Goal: Check status: Check status

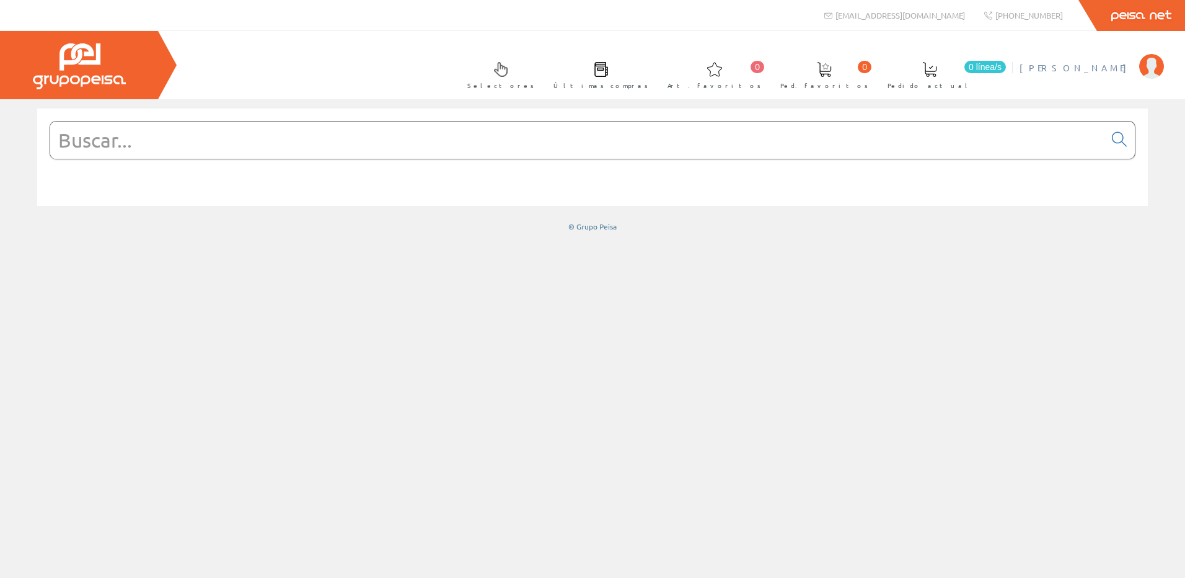
click at [1129, 59] on link "[PERSON_NAME]" at bounding box center [1091, 57] width 144 height 12
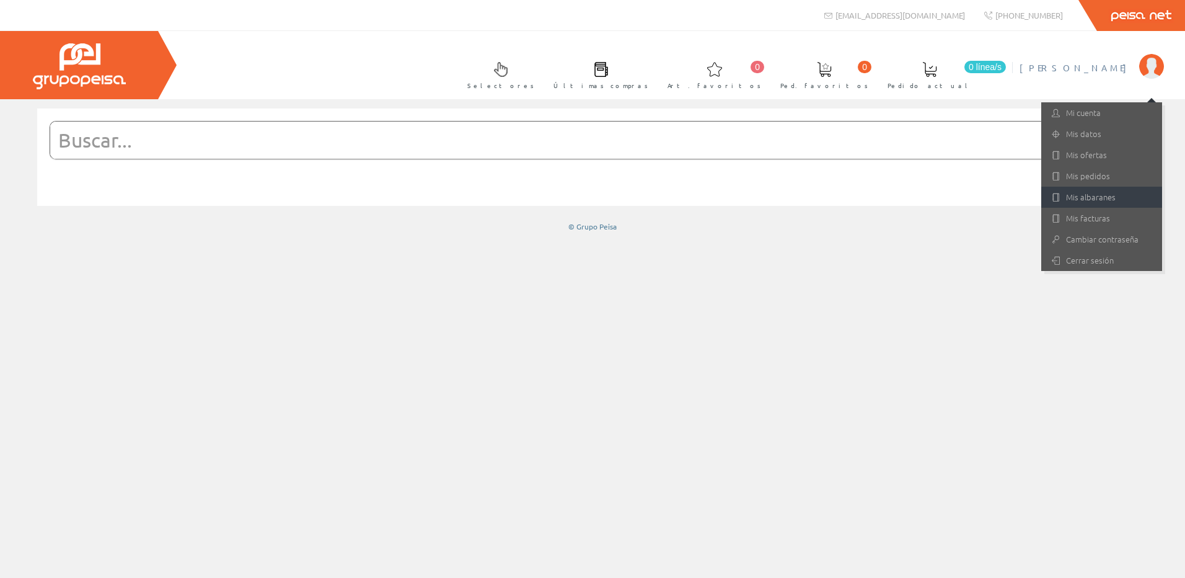
click at [1105, 200] on link "Mis albaranes" at bounding box center [1101, 197] width 121 height 21
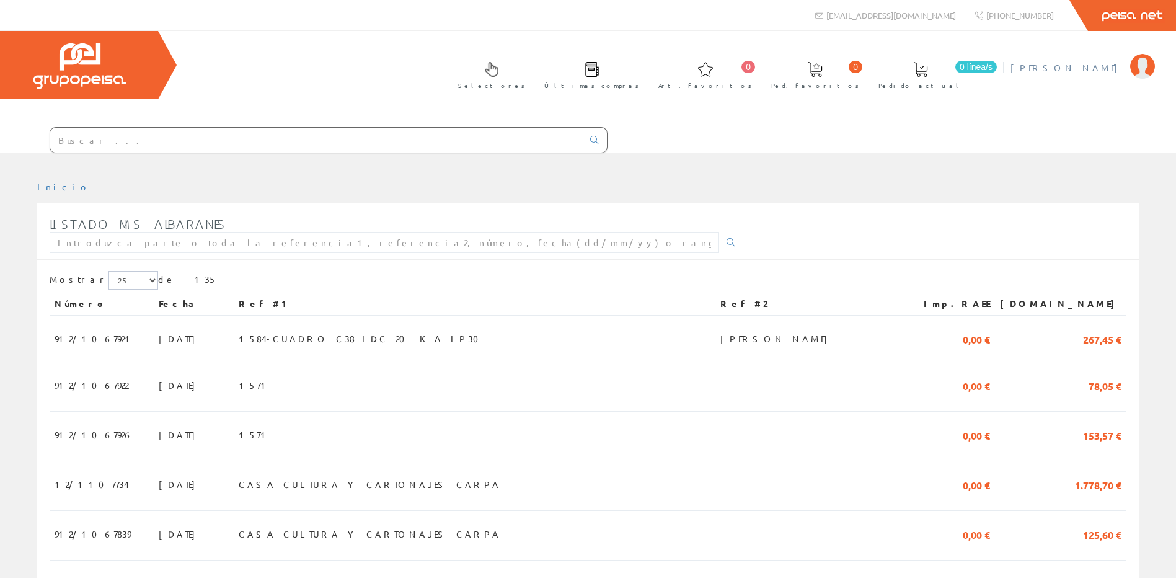
click at [1102, 61] on span "[PERSON_NAME]" at bounding box center [1066, 67] width 113 height 12
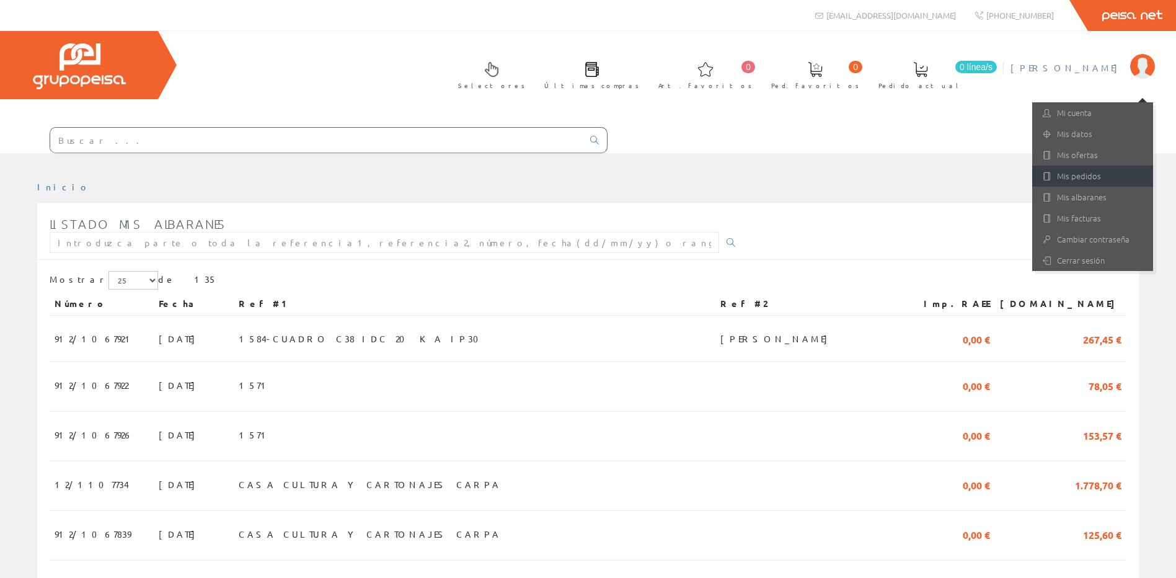
click at [1086, 174] on link "Mis pedidos" at bounding box center [1092, 175] width 121 height 21
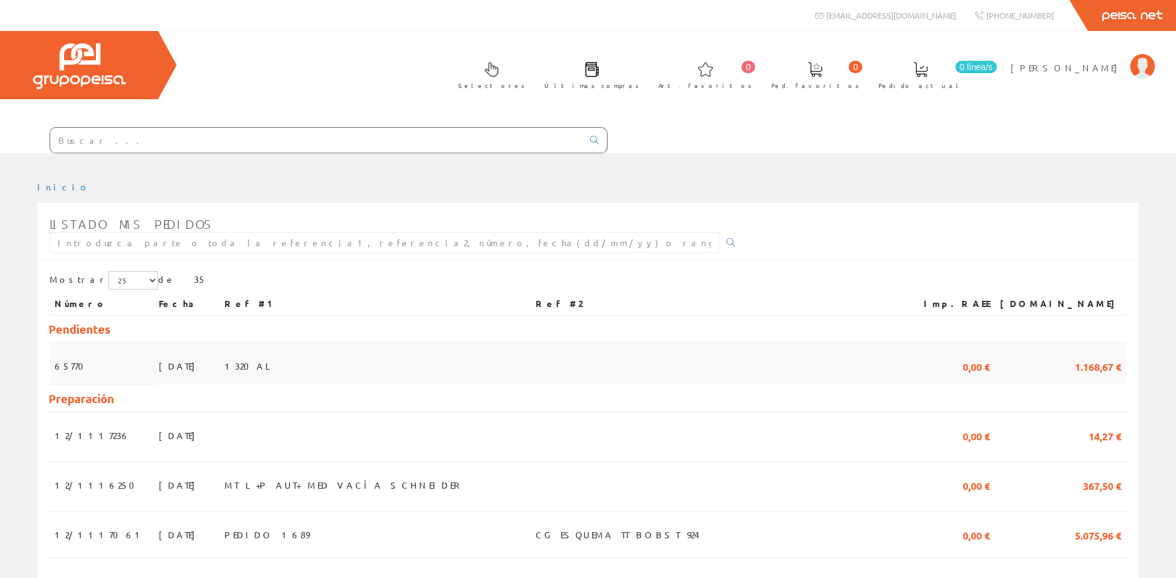
click at [377, 361] on td "1320AL" at bounding box center [374, 364] width 311 height 42
click at [427, 429] on td at bounding box center [374, 436] width 311 height 50
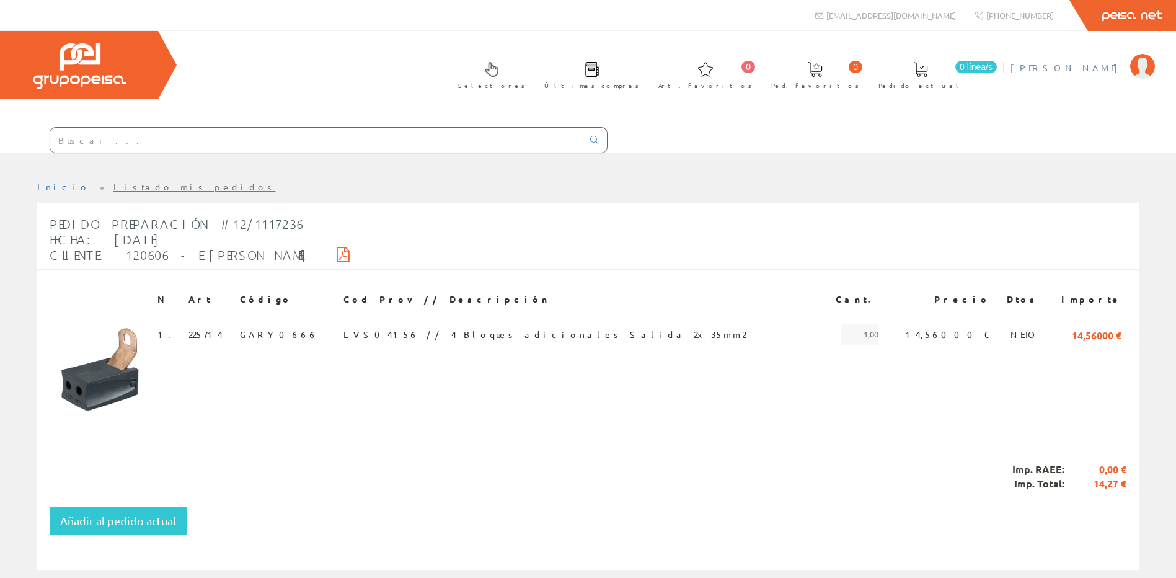
click at [1075, 52] on link "[PERSON_NAME]" at bounding box center [1082, 57] width 144 height 12
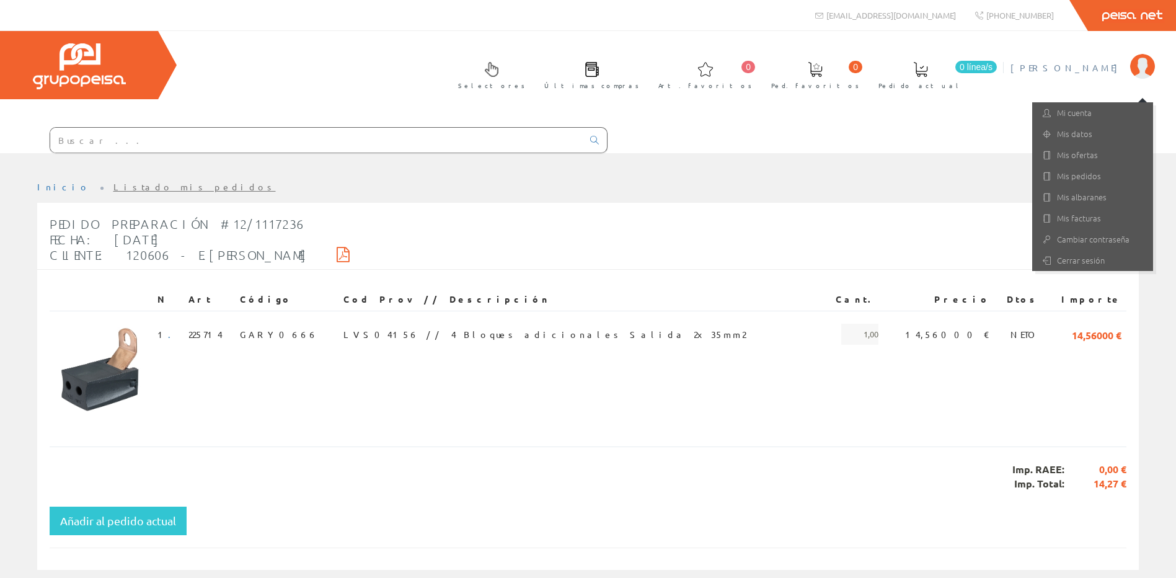
click at [1091, 68] on span "[PERSON_NAME]" at bounding box center [1066, 67] width 113 height 12
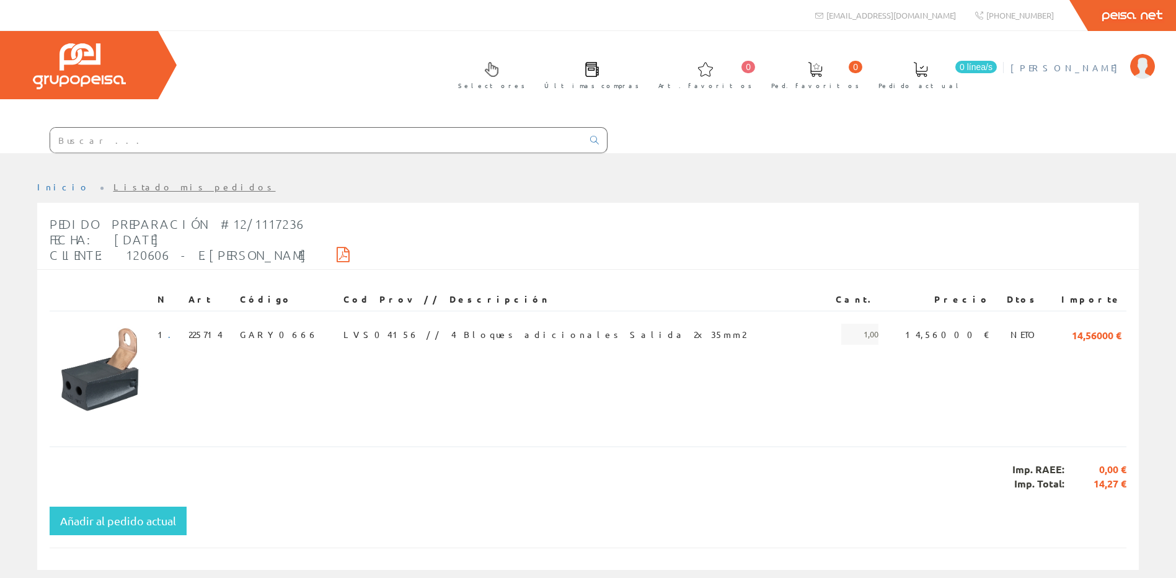
click at [1091, 68] on span "[PERSON_NAME]" at bounding box center [1066, 67] width 113 height 12
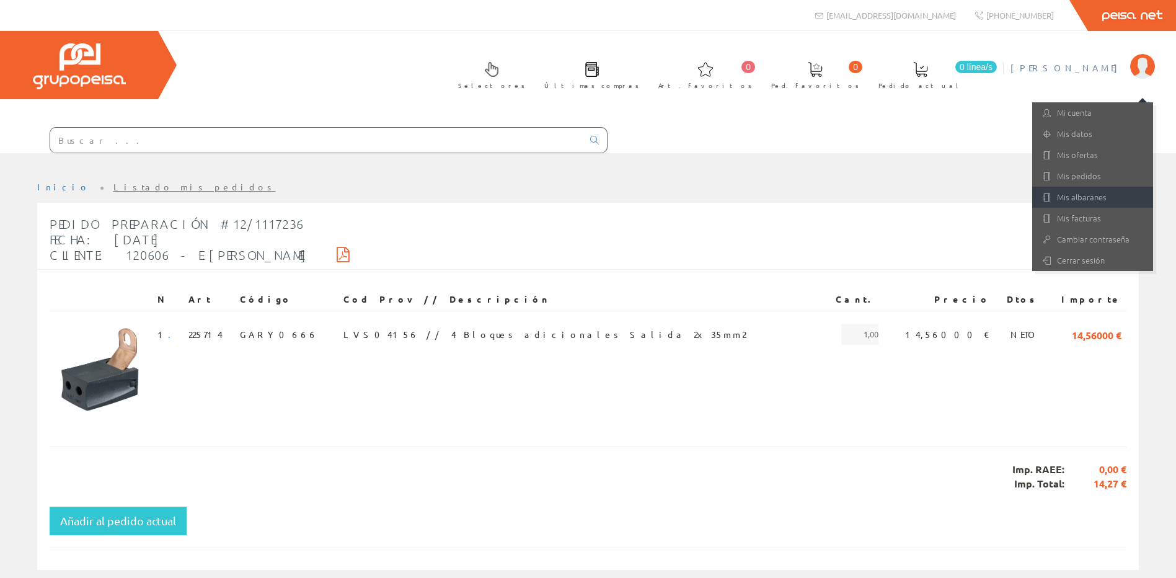
click at [1102, 193] on link "Mis albaranes" at bounding box center [1092, 197] width 121 height 21
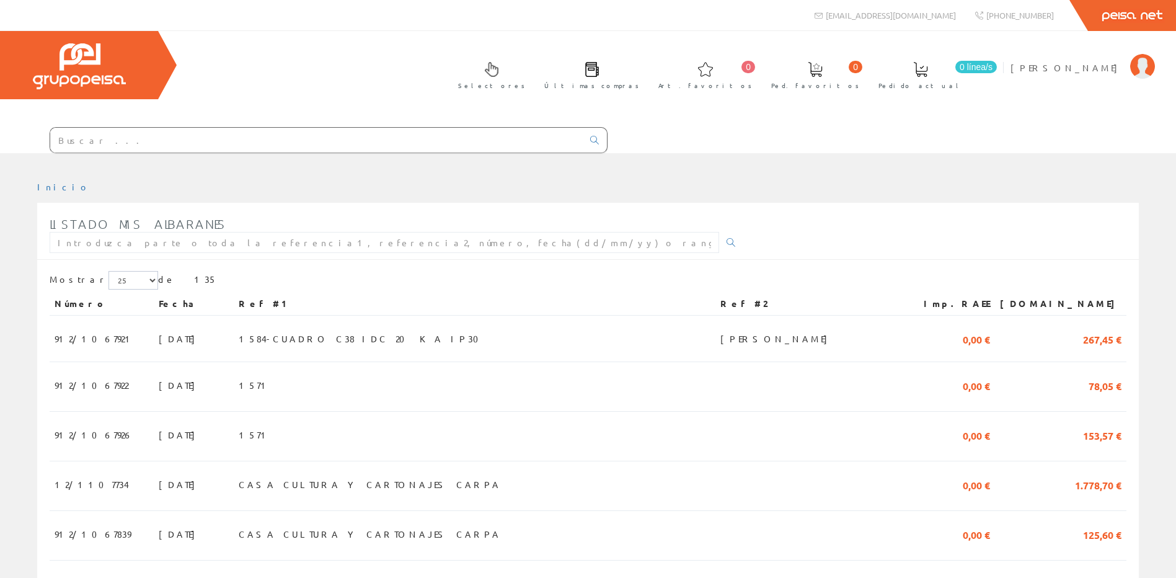
click at [236, 132] on input "text" at bounding box center [316, 140] width 532 height 25
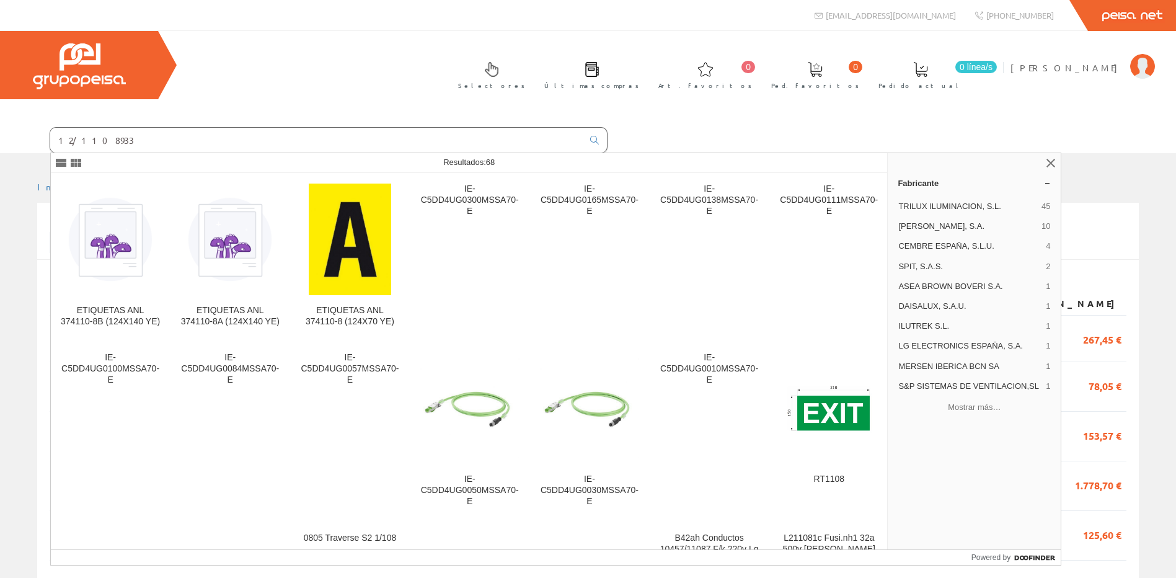
type input "12/1108933"
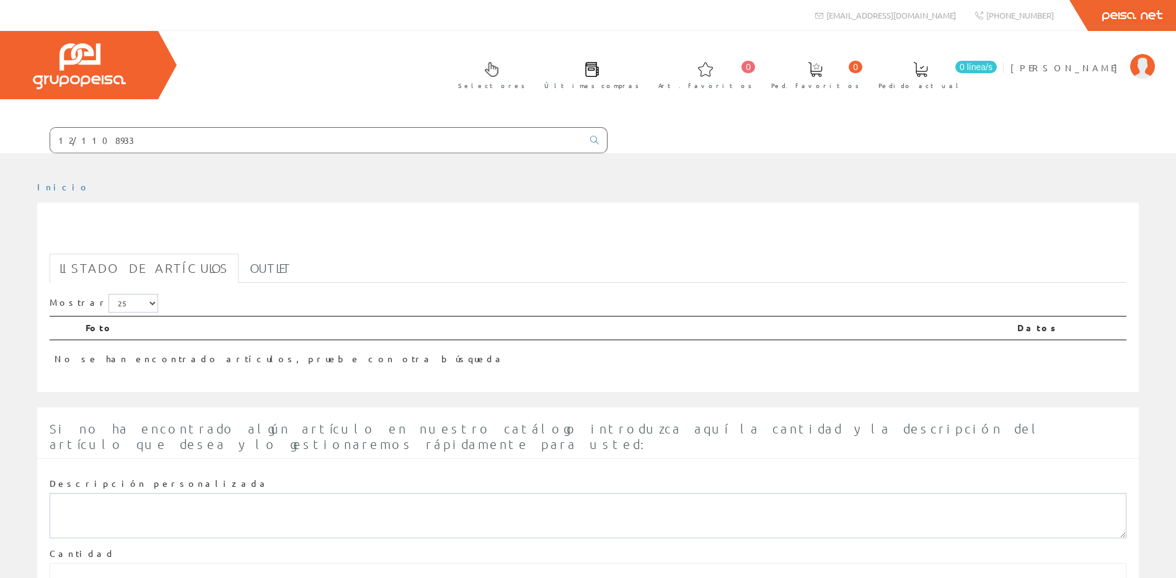
click at [531, 90] on link "Selectores" at bounding box center [489, 73] width 86 height 45
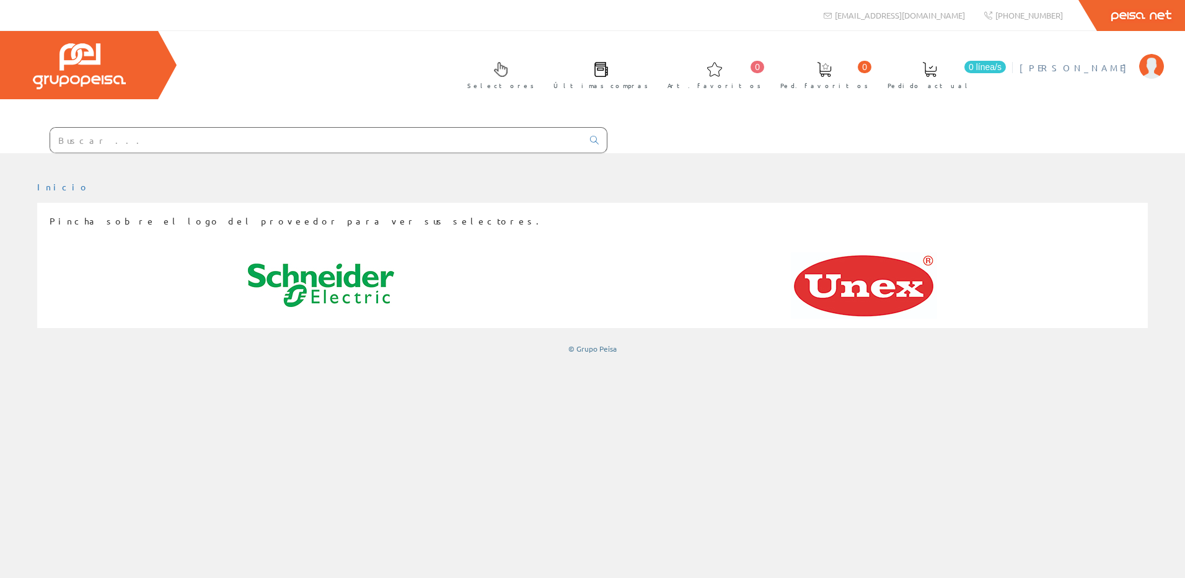
click at [1119, 66] on span "[PERSON_NAME]" at bounding box center [1075, 67] width 113 height 12
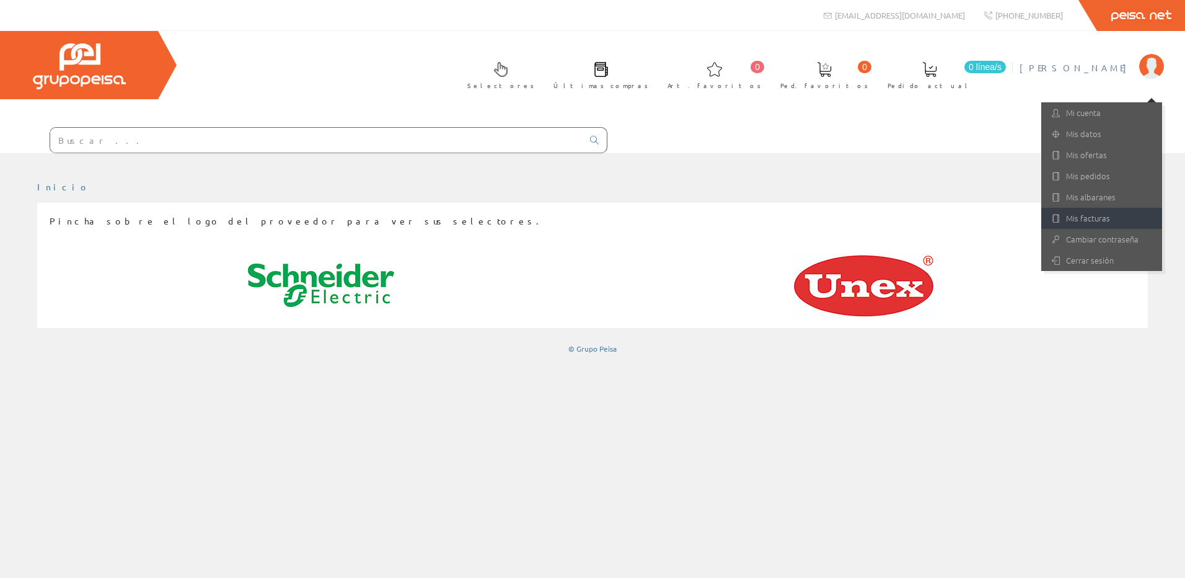
click at [1106, 213] on link "Mis facturas" at bounding box center [1101, 218] width 121 height 21
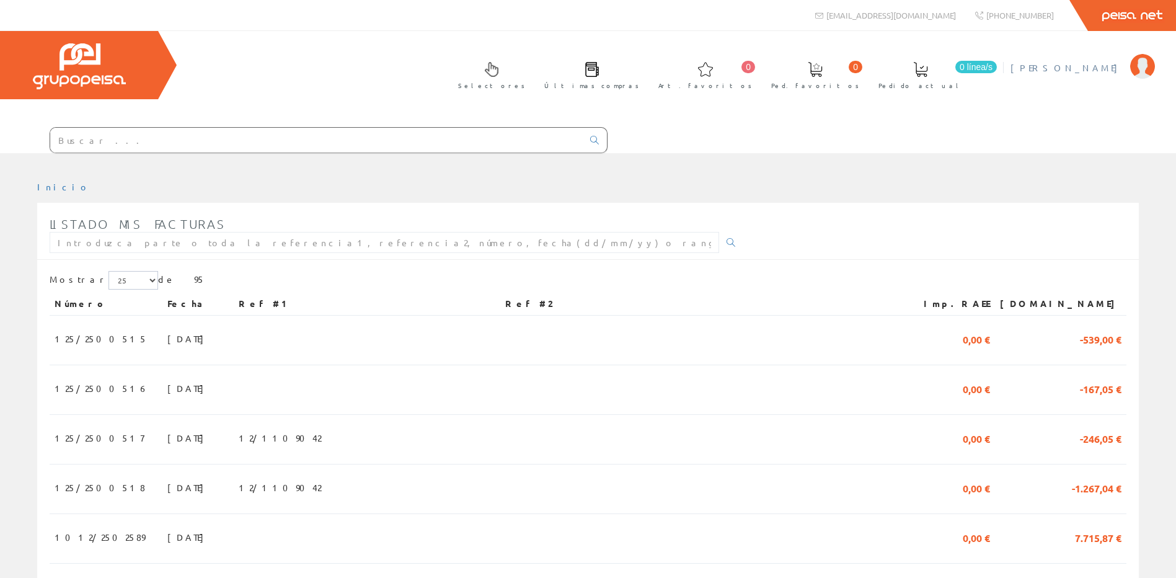
click at [1076, 68] on span "[PERSON_NAME]" at bounding box center [1066, 67] width 113 height 12
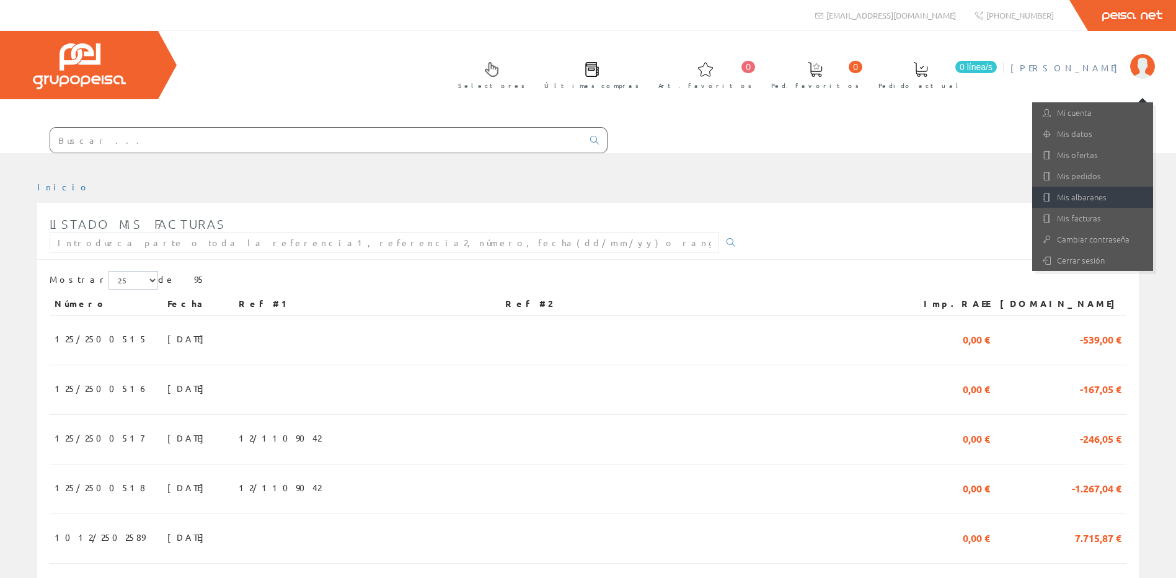
click at [1095, 194] on link "Mis albaranes" at bounding box center [1092, 197] width 121 height 21
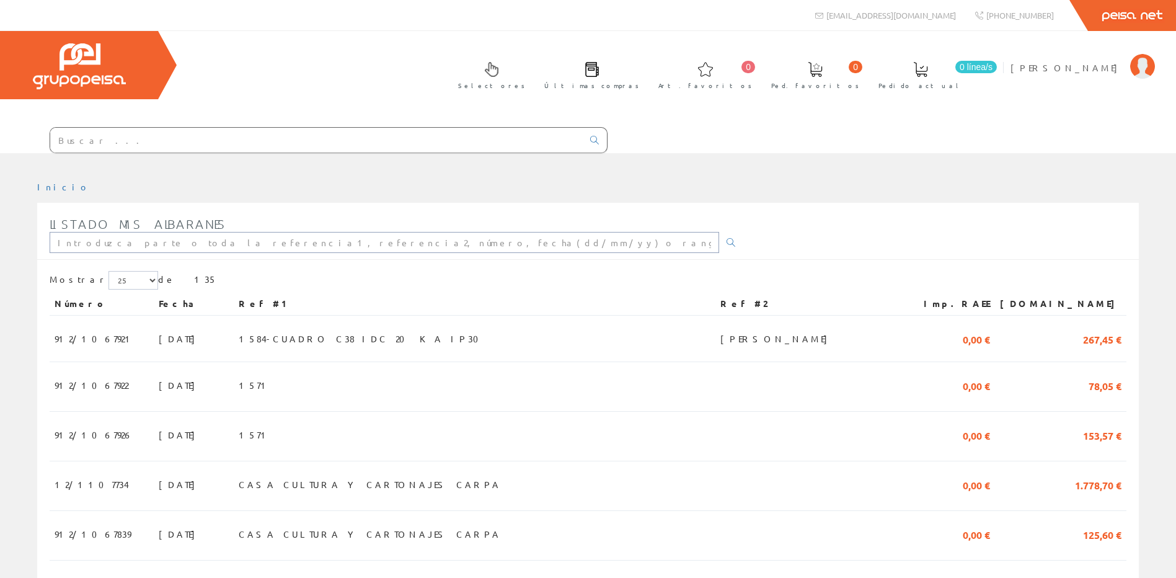
click at [228, 240] on input "text" at bounding box center [384, 242] width 669 height 21
type input "1"
type input "12/1108933"
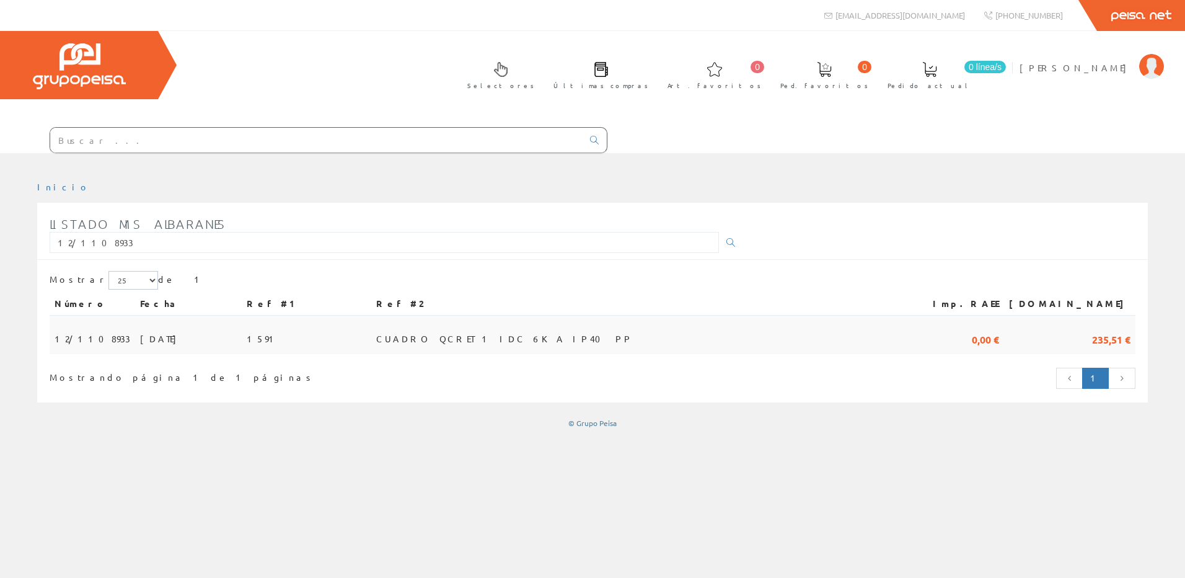
click at [151, 342] on span "[DATE]" at bounding box center [161, 338] width 43 height 21
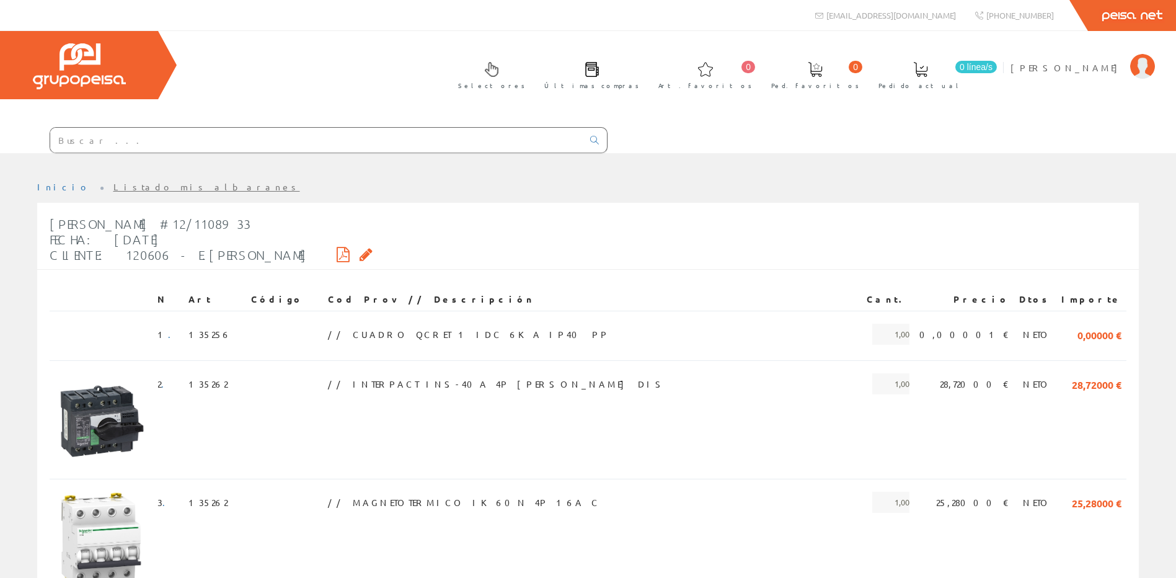
click at [337, 252] on icon at bounding box center [343, 254] width 13 height 9
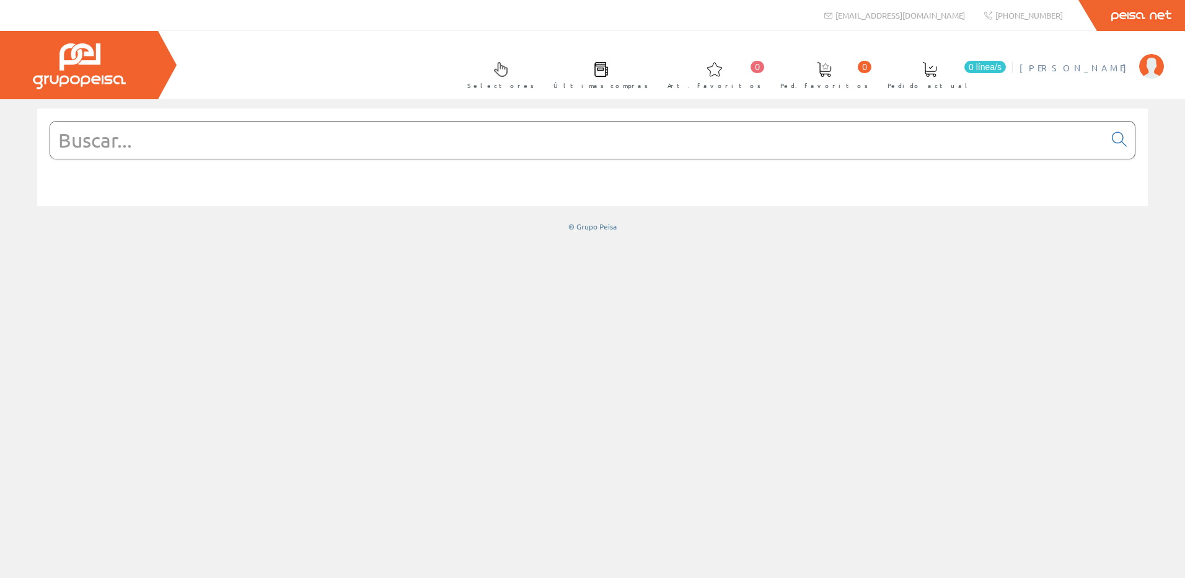
click at [1115, 69] on span "[PERSON_NAME]" at bounding box center [1075, 67] width 113 height 12
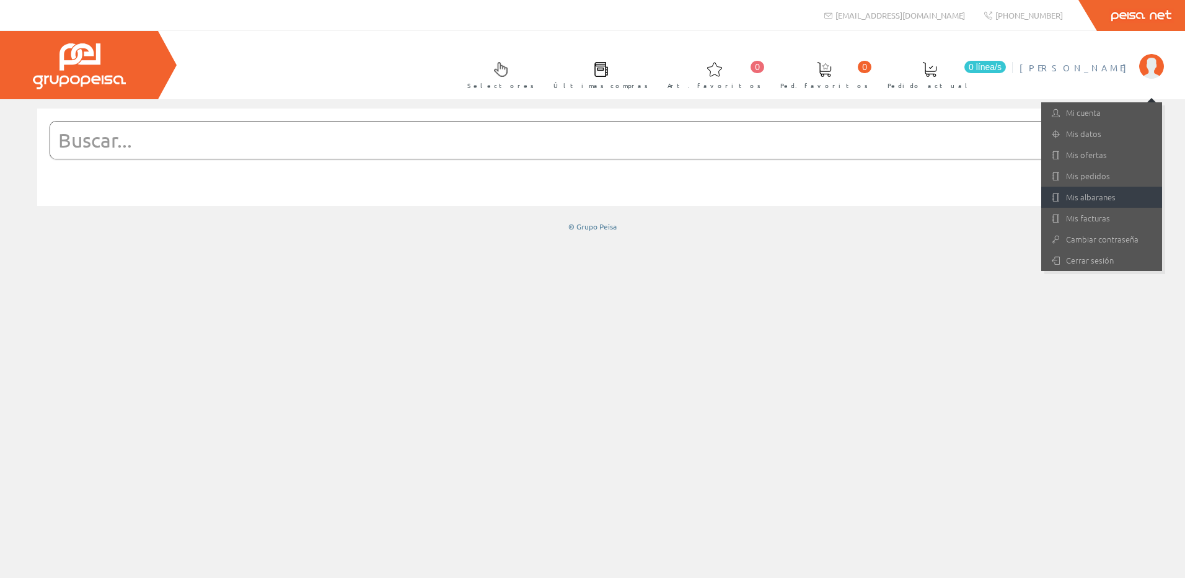
click at [1102, 195] on link "Mis albaranes" at bounding box center [1101, 197] width 121 height 21
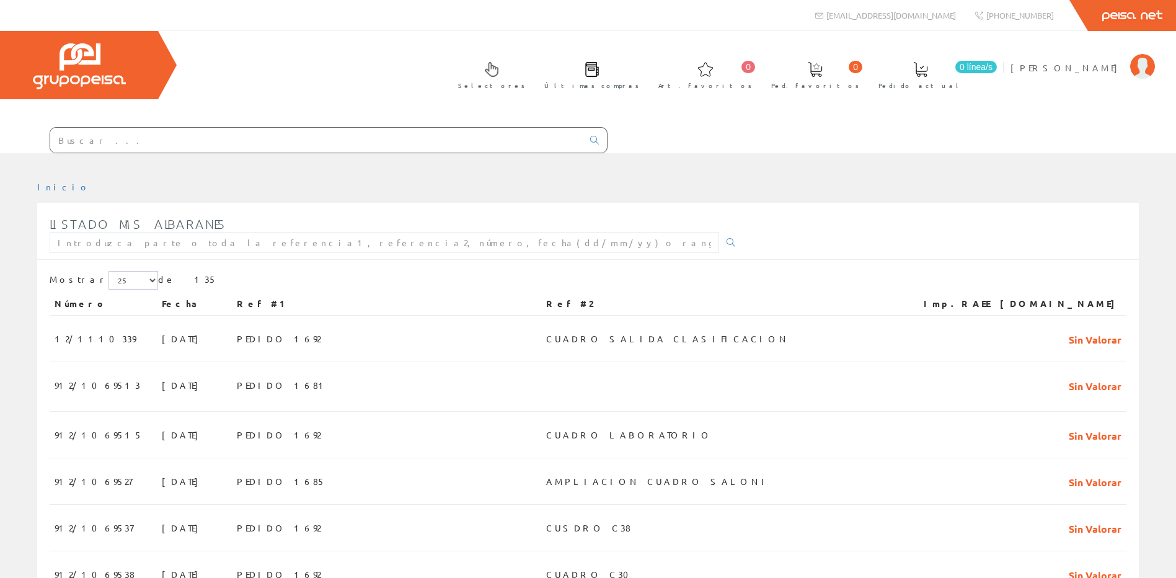
click at [1098, 50] on div "Selectores Últimas compras 0 0" at bounding box center [588, 92] width 1176 height 122
click at [1096, 58] on link "[PERSON_NAME]" at bounding box center [1082, 57] width 144 height 12
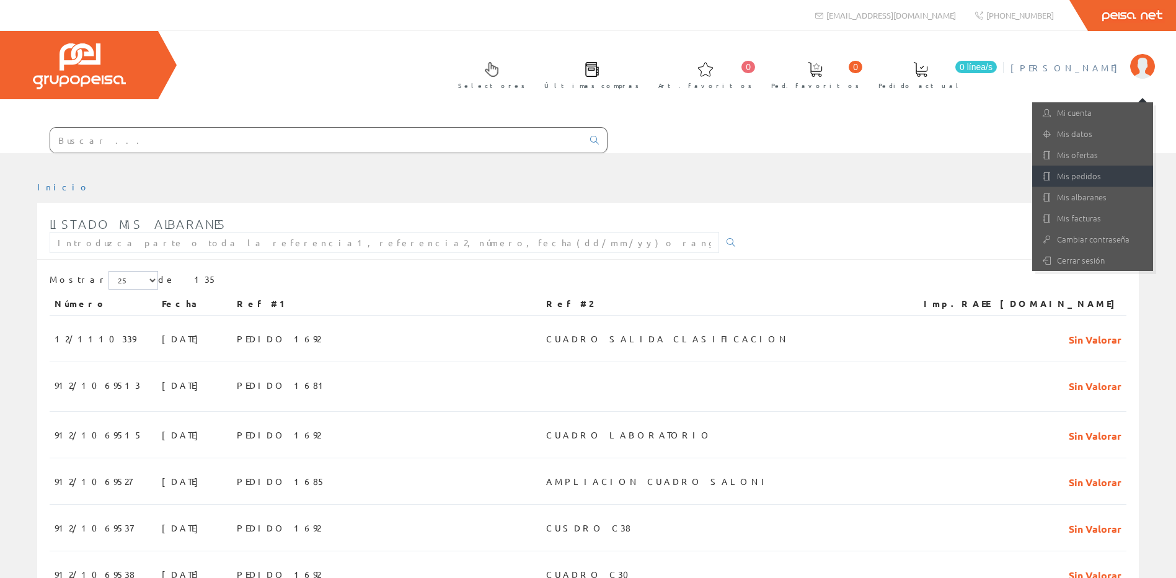
click at [1092, 178] on link "Mis pedidos" at bounding box center [1092, 175] width 121 height 21
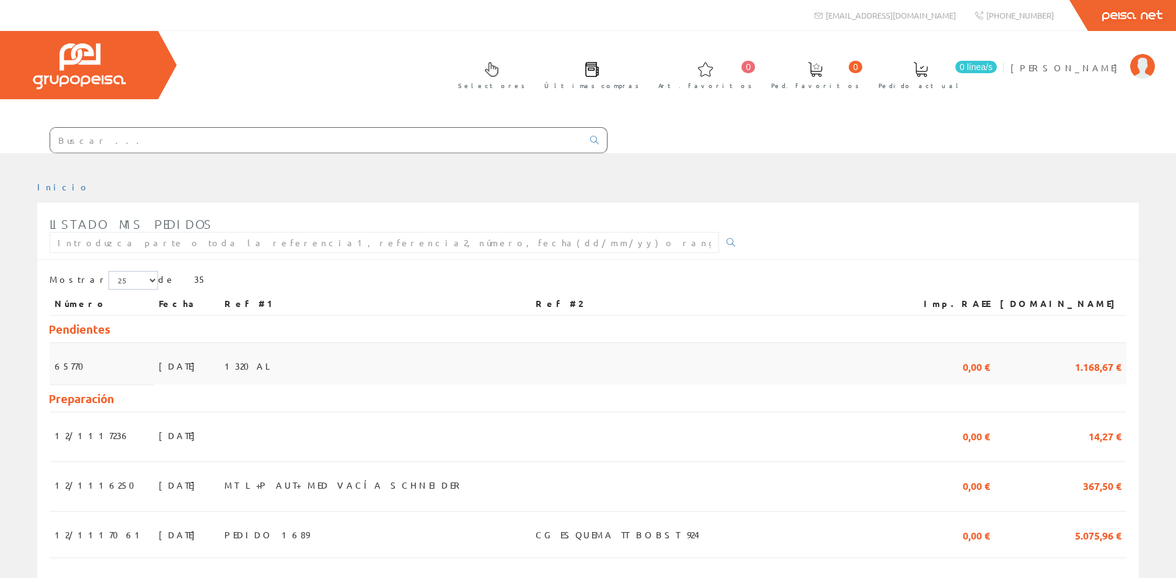
click at [493, 355] on td "1320AL" at bounding box center [374, 364] width 311 height 42
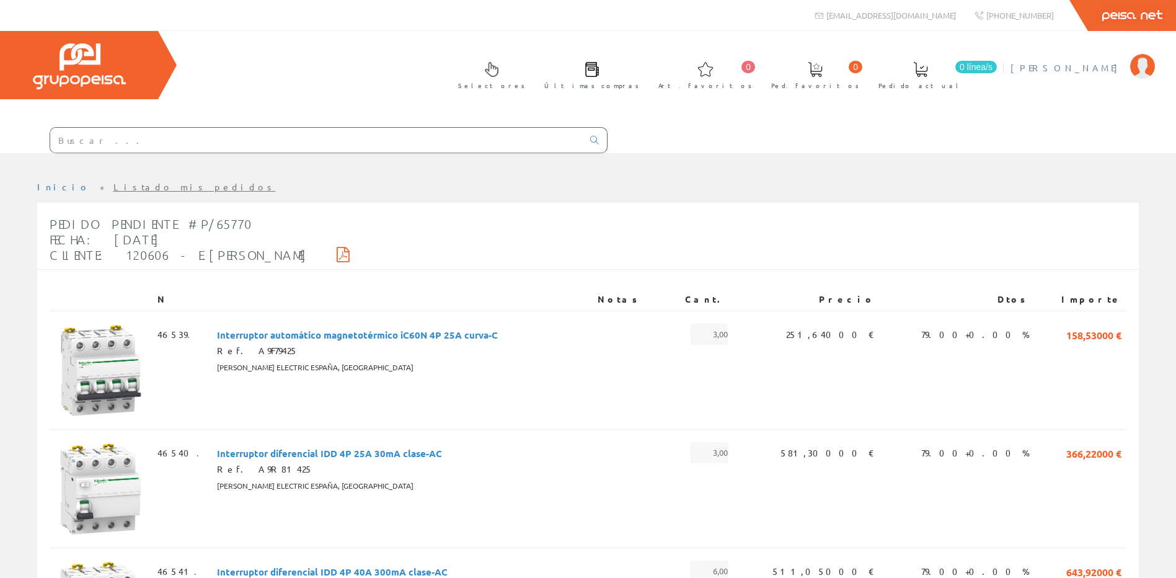
click at [1122, 66] on span "[PERSON_NAME]" at bounding box center [1066, 67] width 113 height 12
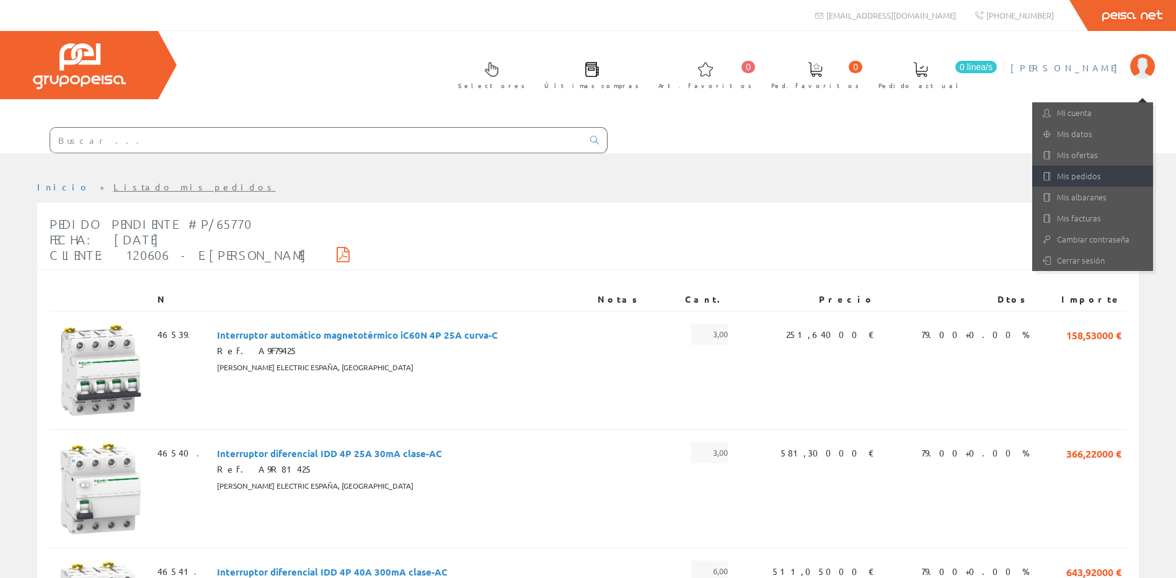
click at [1107, 180] on link "Mis pedidos" at bounding box center [1092, 175] width 121 height 21
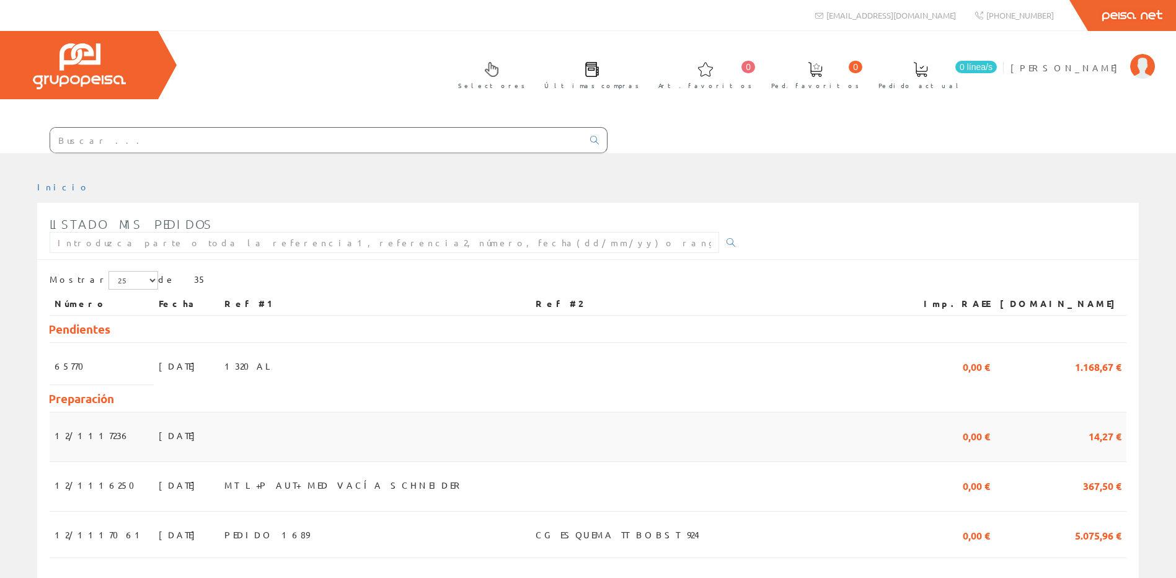
click at [478, 435] on td at bounding box center [374, 436] width 311 height 50
click at [1077, 65] on span "[PERSON_NAME]" at bounding box center [1066, 67] width 113 height 12
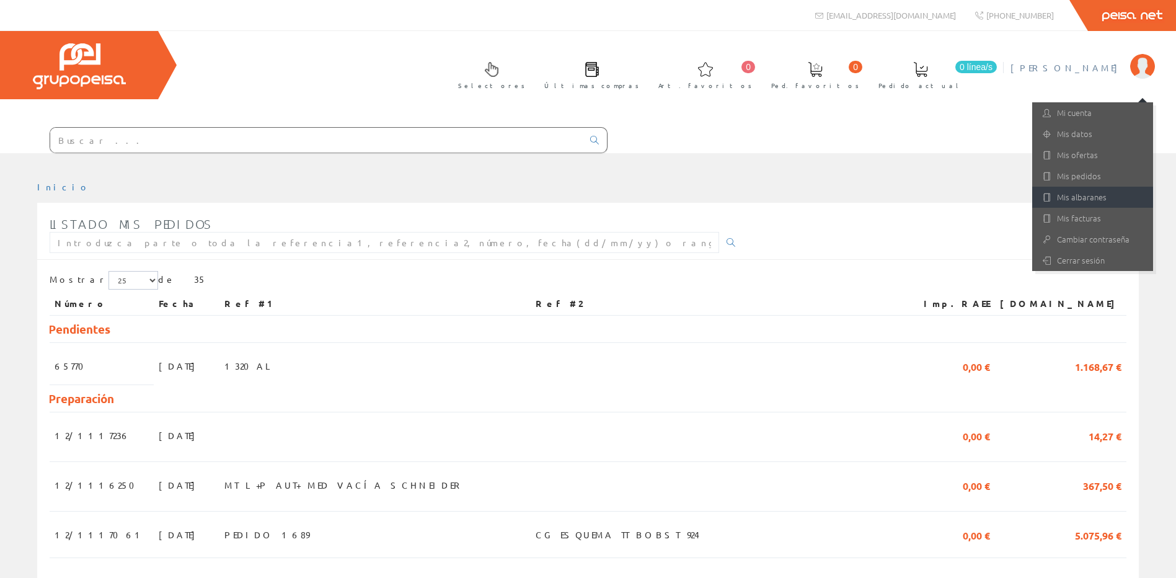
click at [1086, 195] on link "Mis albaranes" at bounding box center [1092, 197] width 121 height 21
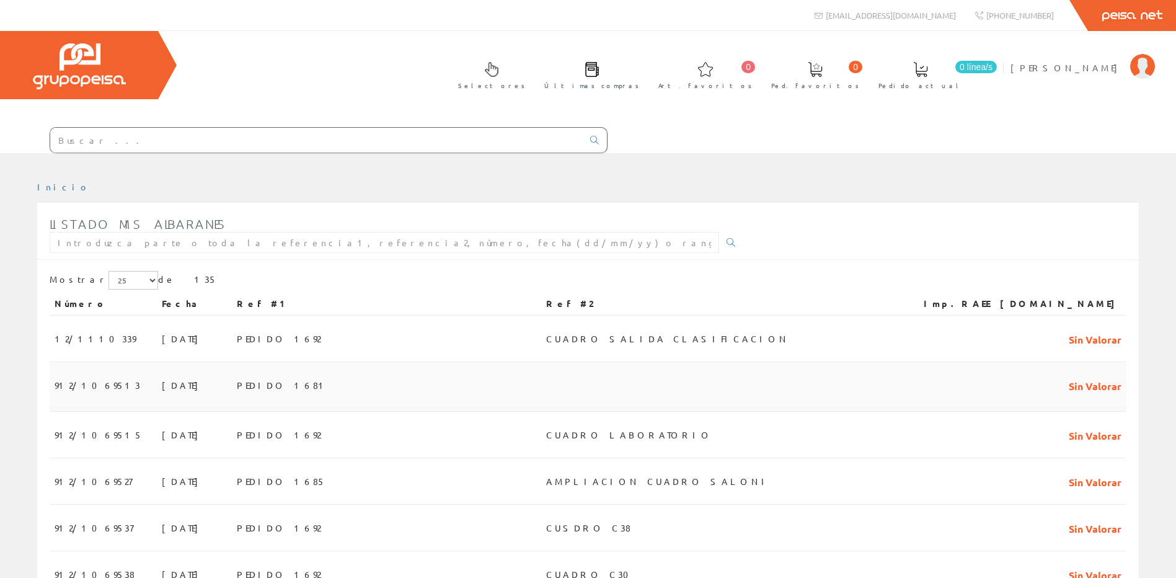
click at [346, 388] on td "PEDIDO 1681" at bounding box center [386, 387] width 309 height 50
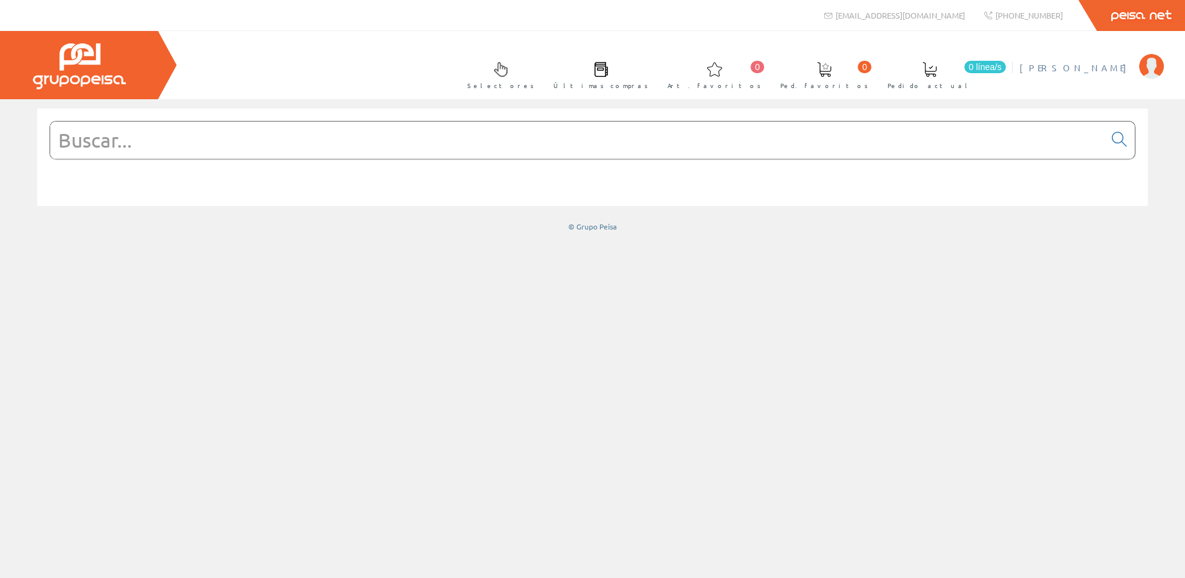
click at [1108, 62] on span "[PERSON_NAME]" at bounding box center [1075, 67] width 113 height 12
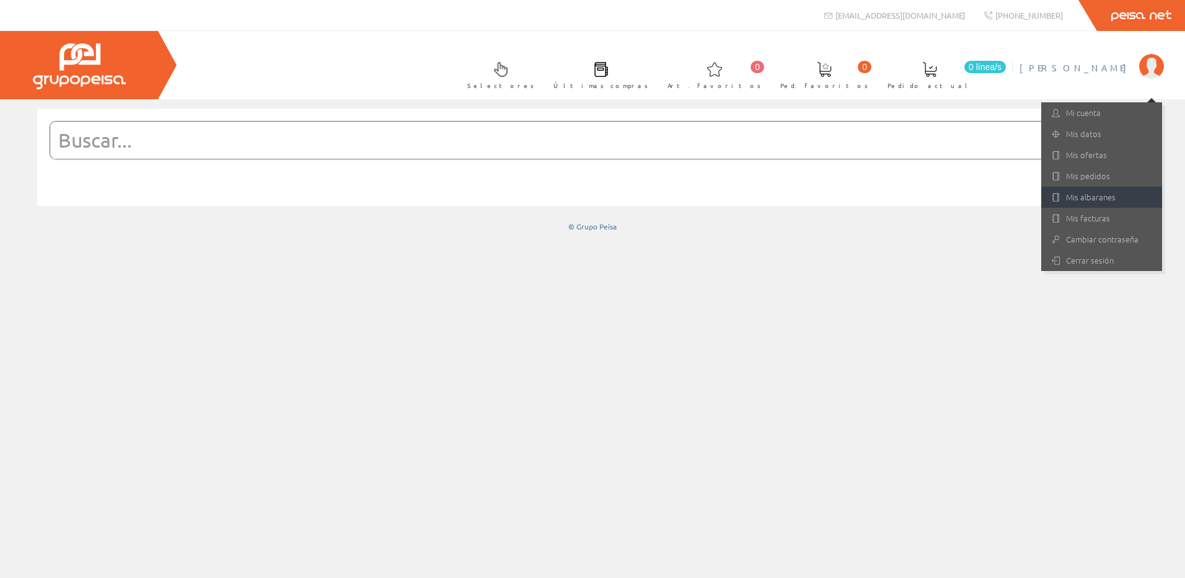
click at [1093, 193] on link "Mis albaranes" at bounding box center [1101, 197] width 121 height 21
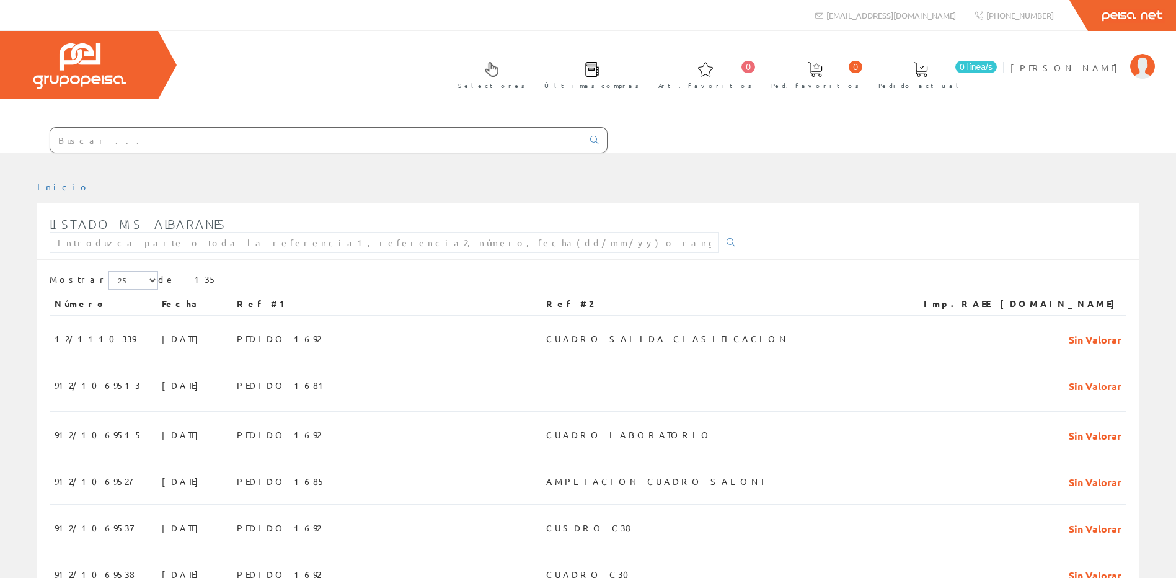
click at [599, 65] on span at bounding box center [591, 69] width 15 height 15
